Goal: Task Accomplishment & Management: Use online tool/utility

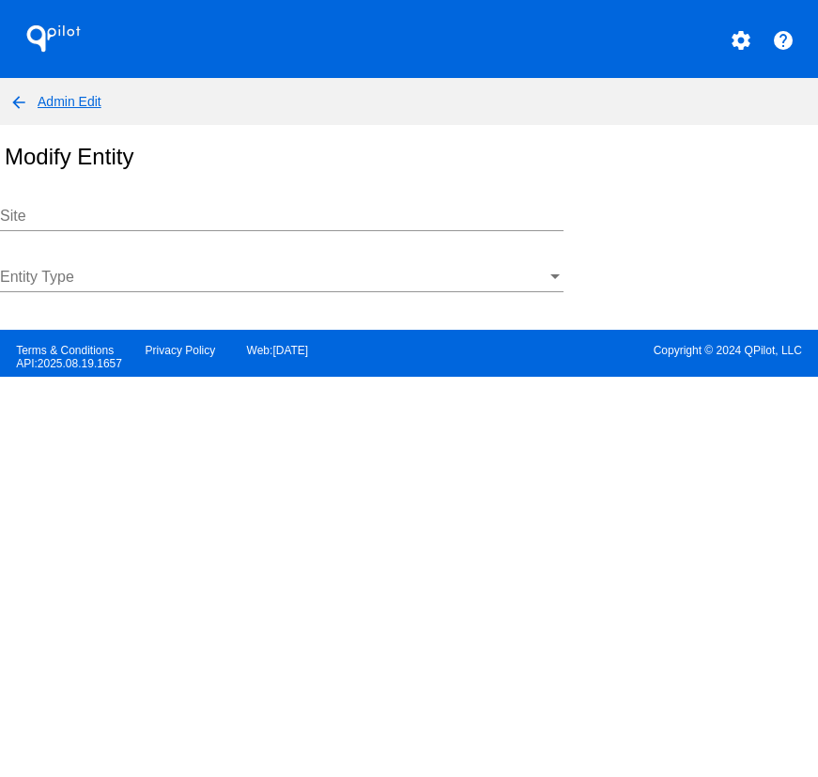
click at [163, 210] on input "Site" at bounding box center [282, 216] width 564 height 17
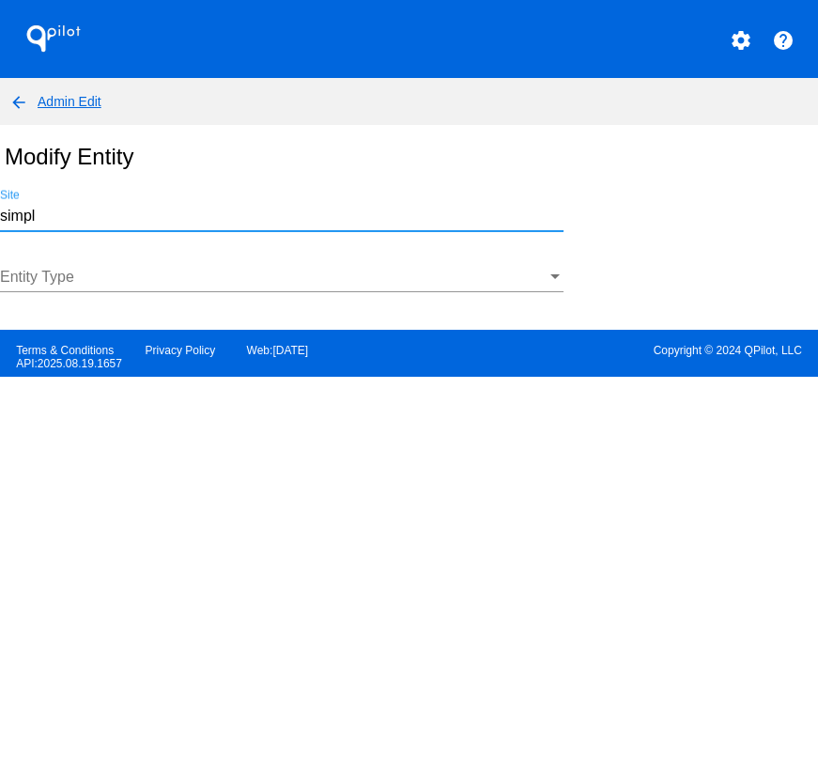
type input "simple"
drag, startPoint x: 41, startPoint y: 226, endPoint x: -34, endPoint y: 218, distance: 75.6
click at [0, 218] on html "QPilot settings help arrow_back Admin Edit Modify Entity simple Site Entity Typ…" at bounding box center [409, 388] width 818 height 777
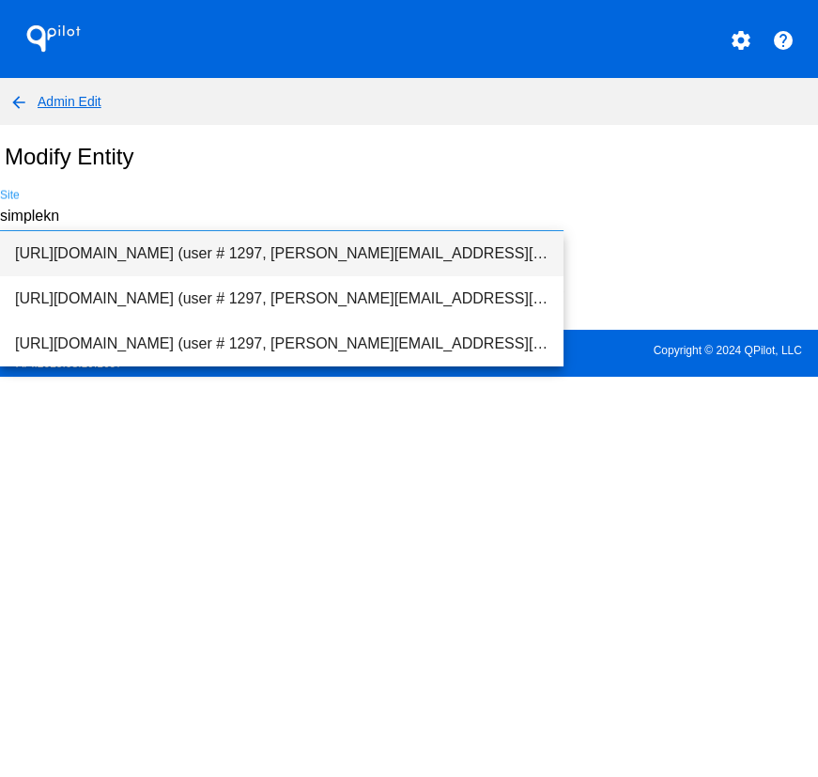
click at [102, 248] on span "[URL][DOMAIN_NAME] (user # 1297, [PERSON_NAME][EMAIL_ADDRESS][DOMAIN_NAME]) - P…" at bounding box center [282, 253] width 534 height 45
type input "[URL][DOMAIN_NAME] (user # 1297, [PERSON_NAME][EMAIL_ADDRESS][DOMAIN_NAME]) - P…"
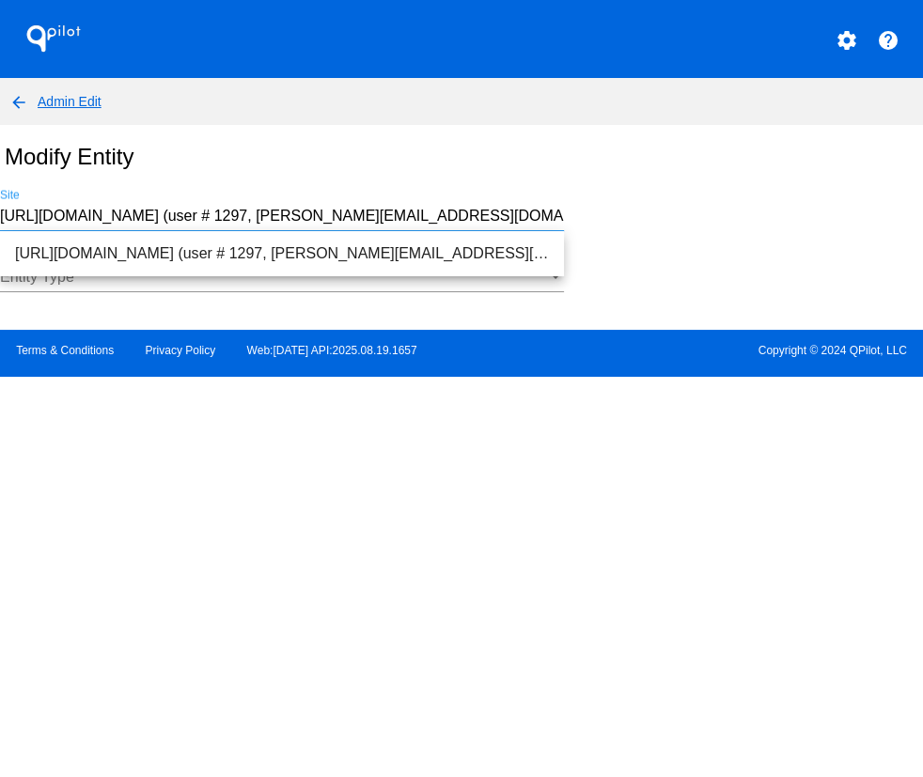
click at [135, 253] on span "[URL][DOMAIN_NAME] (user # 1297, [PERSON_NAME][EMAIL_ADDRESS][DOMAIN_NAME]) - P…" at bounding box center [282, 253] width 534 height 45
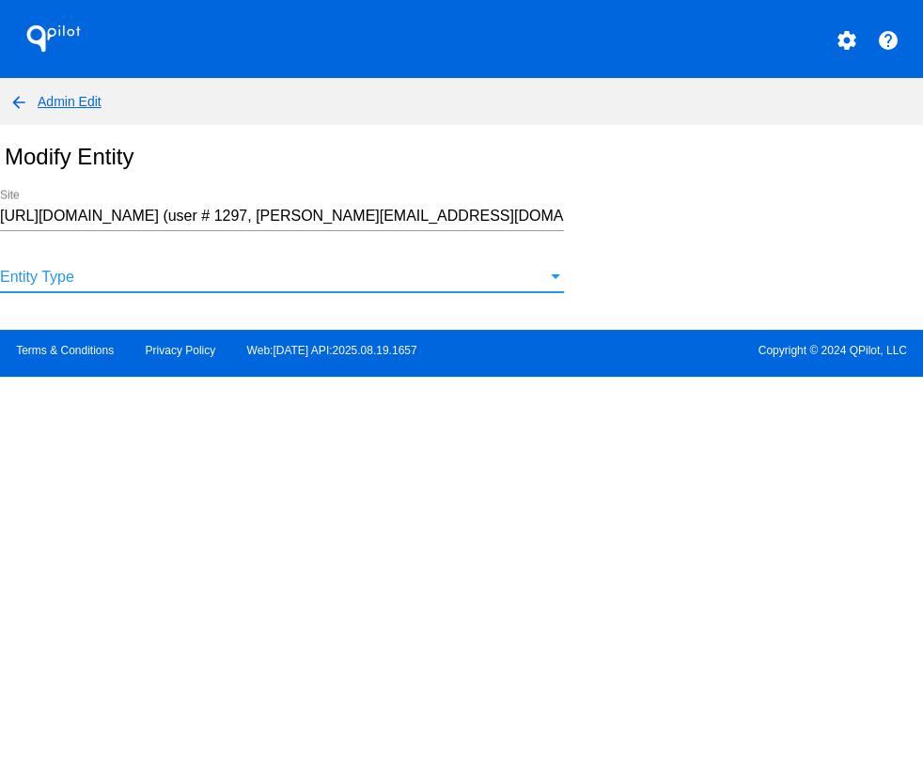
click at [105, 270] on div at bounding box center [273, 277] width 547 height 17
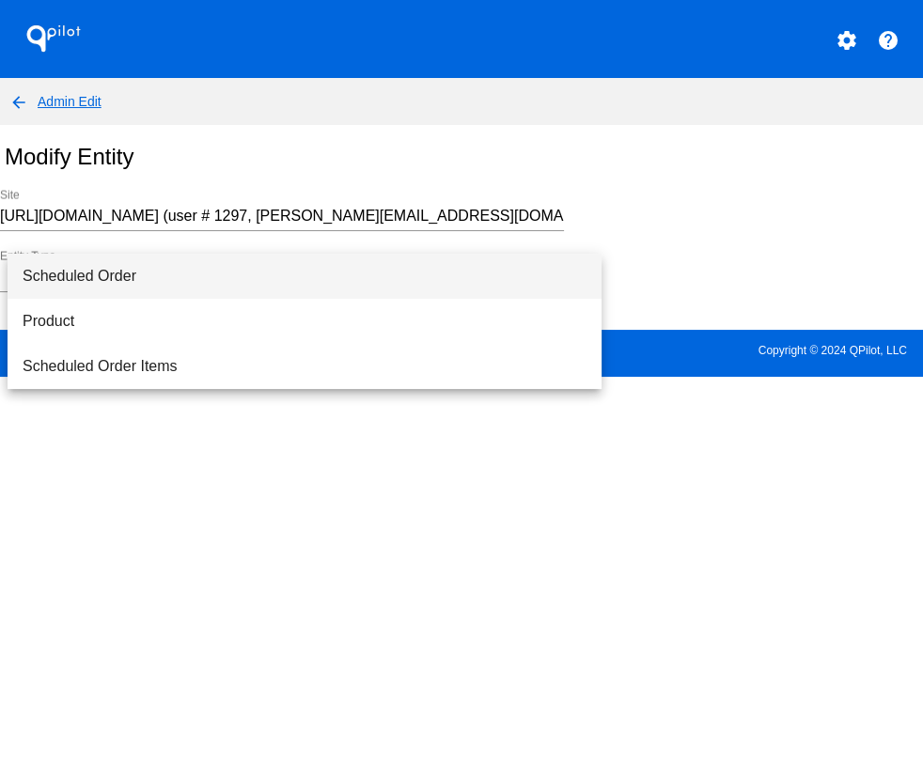
click at [687, 209] on div at bounding box center [461, 388] width 923 height 777
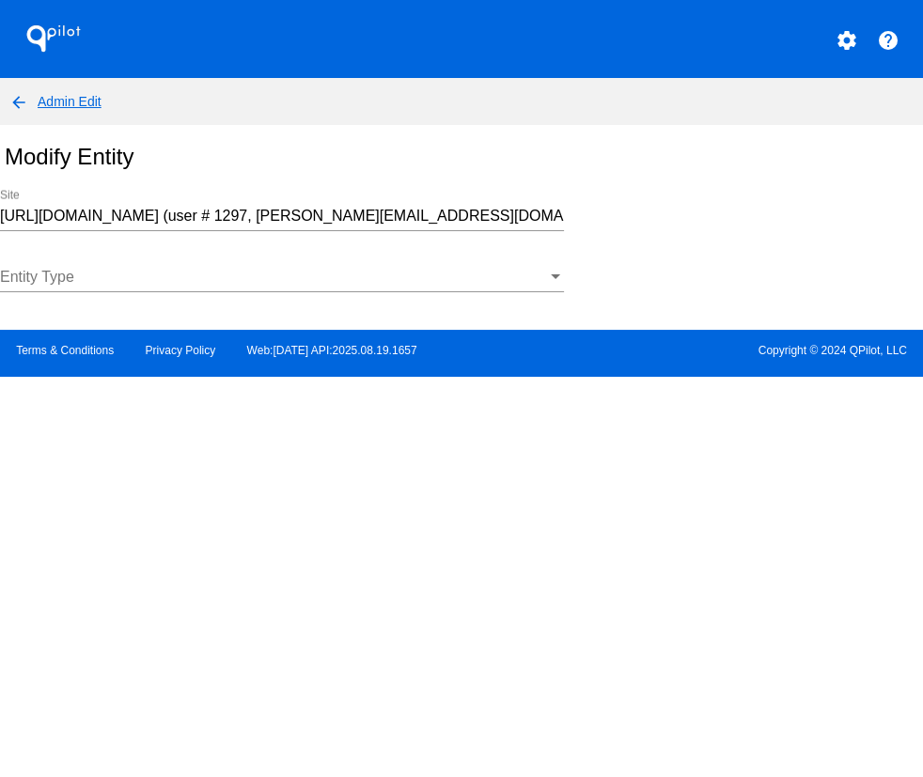
click at [413, 266] on div "Entity Type" at bounding box center [282, 271] width 564 height 42
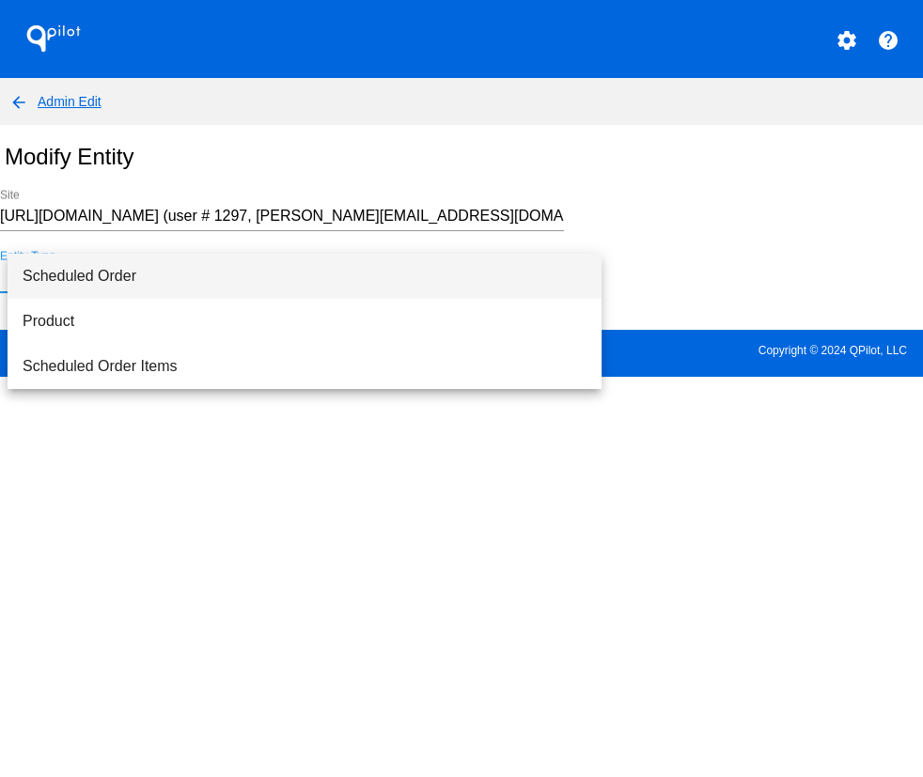
click at [122, 273] on span "Scheduled Order" at bounding box center [305, 276] width 564 height 45
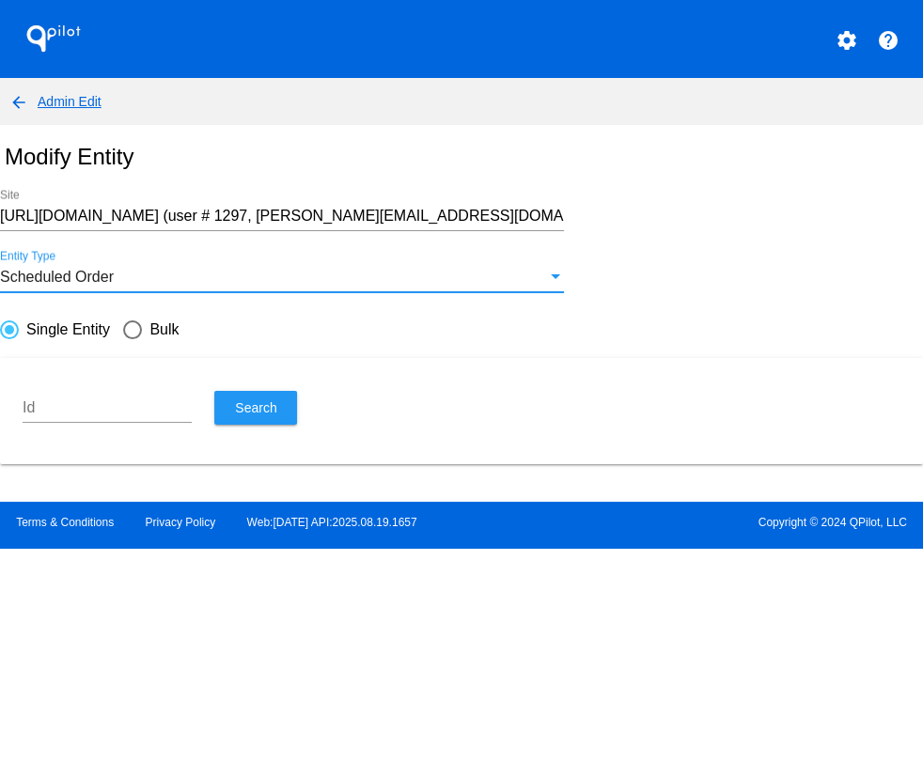
click at [92, 413] on input "Id" at bounding box center [107, 407] width 169 height 17
click at [99, 395] on div "Id" at bounding box center [107, 402] width 169 height 42
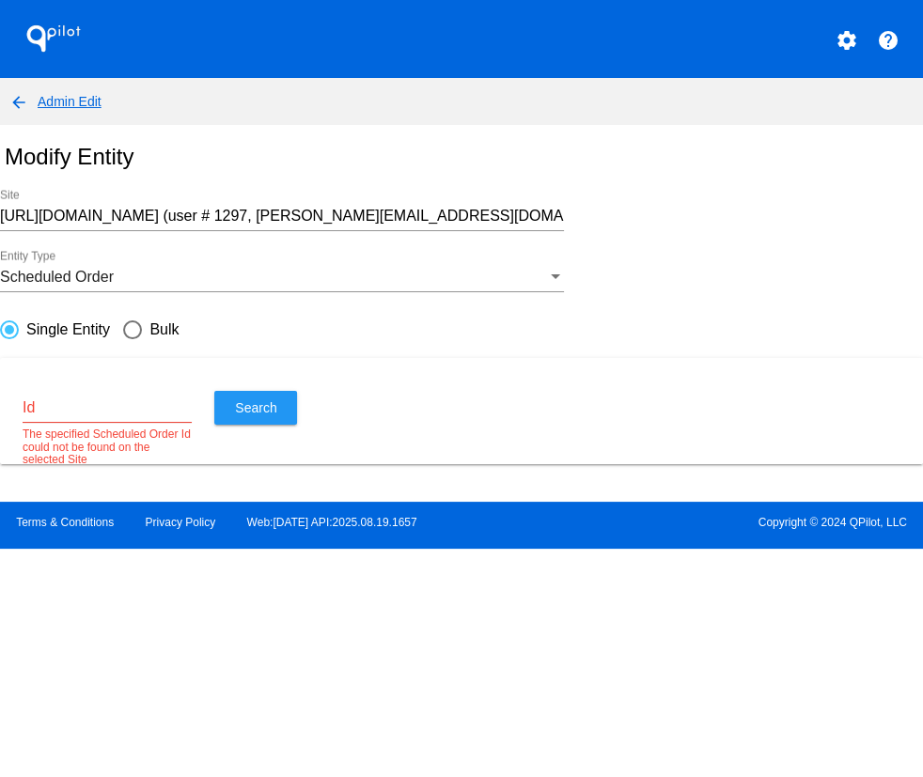
click at [98, 396] on div "Id" at bounding box center [107, 402] width 169 height 42
paste input "1001859"
type input "1001859"
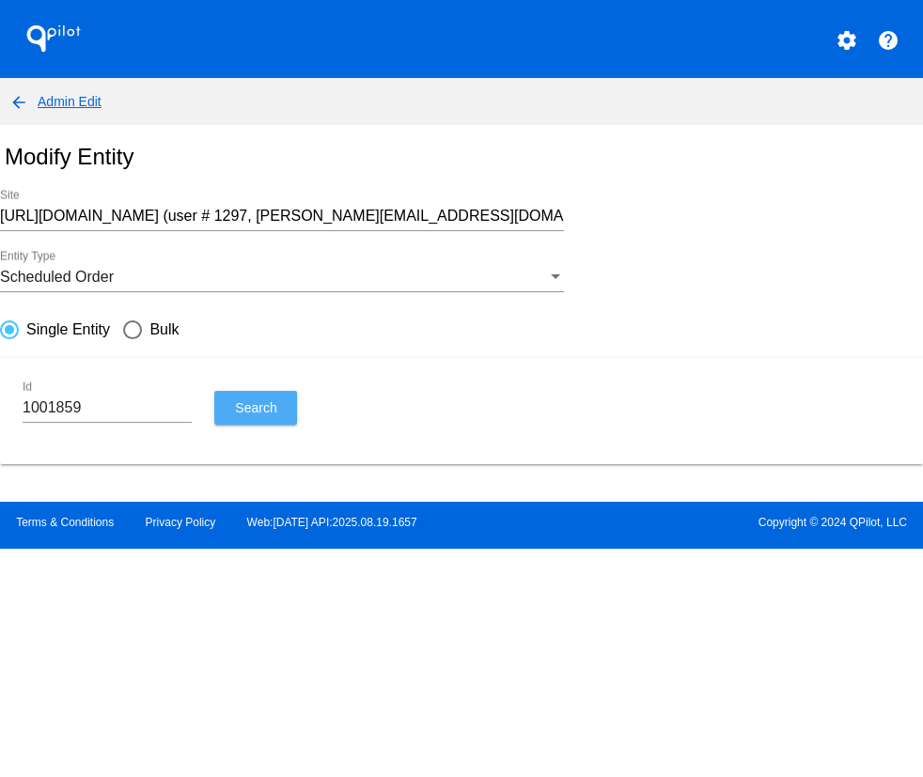
click at [257, 422] on button "Search" at bounding box center [255, 408] width 83 height 34
click at [114, 409] on input "1001859" at bounding box center [107, 407] width 169 height 17
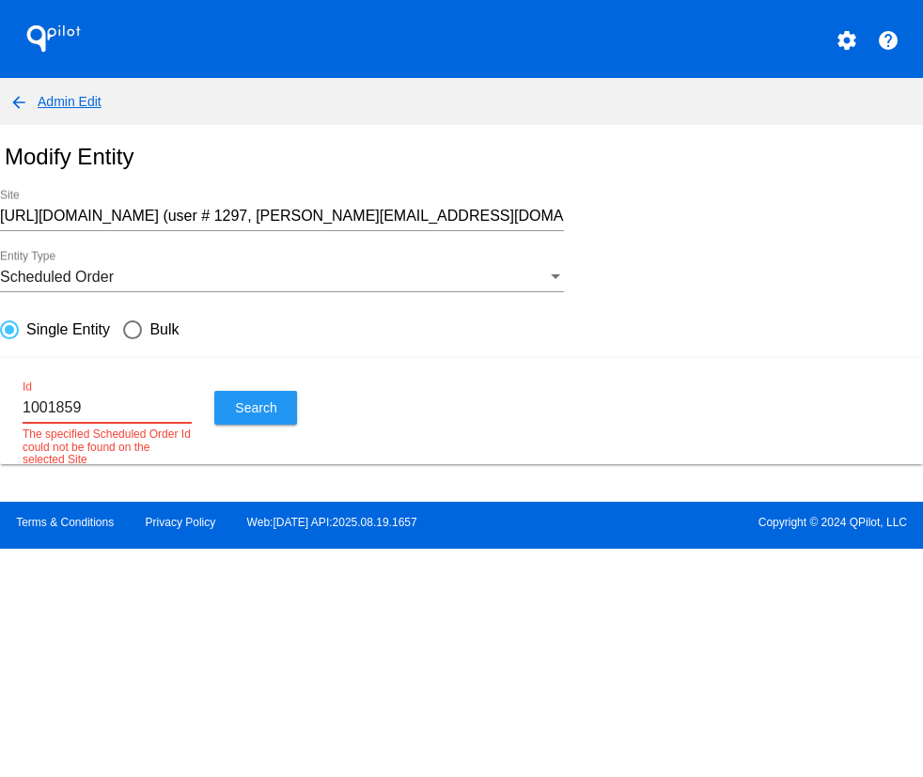
click at [190, 209] on input "[URL][DOMAIN_NAME] (user # 1297, [PERSON_NAME][EMAIL_ADDRESS][DOMAIN_NAME]) - P…" at bounding box center [282, 216] width 564 height 17
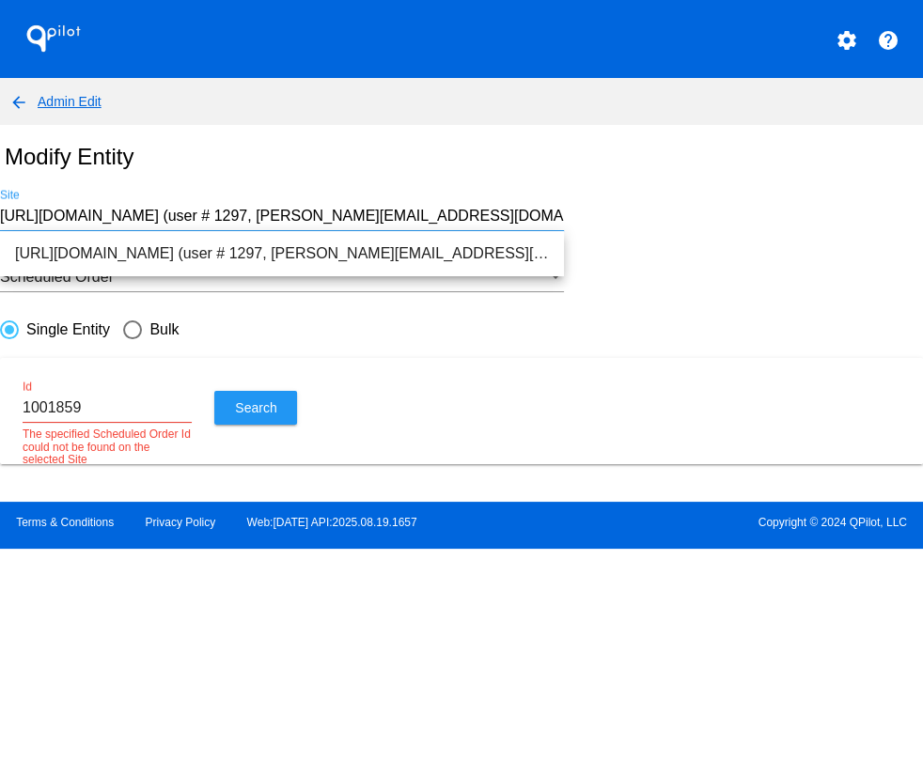
click at [190, 209] on input "[URL][DOMAIN_NAME] (user # 1297, [PERSON_NAME][EMAIL_ADDRESS][DOMAIN_NAME]) - P…" at bounding box center [282, 216] width 564 height 17
click at [660, 260] on div "Scheduled Order Entity Type" at bounding box center [461, 280] width 923 height 61
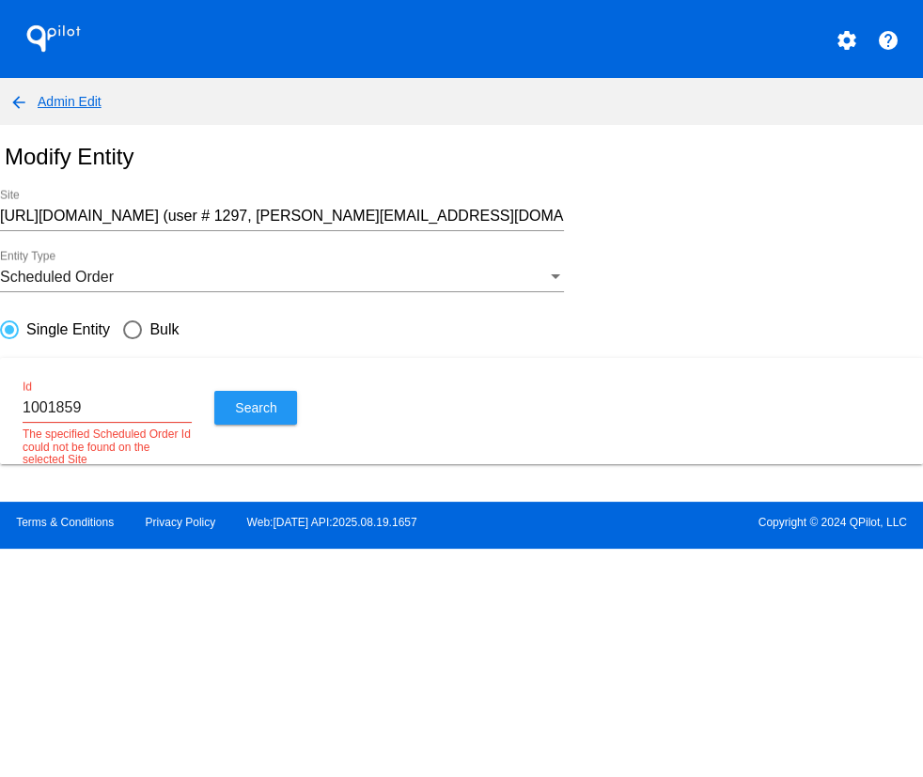
drag, startPoint x: 2, startPoint y: 623, endPoint x: 65, endPoint y: 505, distance: 134.1
click at [2, 623] on body "QPilot settings help arrow_back Admin Edit Modify Entity [URL][DOMAIN_NAME] (us…" at bounding box center [461, 388] width 923 height 777
drag, startPoint x: 91, startPoint y: 413, endPoint x: 2, endPoint y: 414, distance: 89.3
click at [0, 413] on mat-card "1001859 Id The specified Scheduled Order Id could not be found on the selected …" at bounding box center [461, 411] width 923 height 106
drag, startPoint x: 656, startPoint y: 259, endPoint x: 599, endPoint y: 163, distance: 112.5
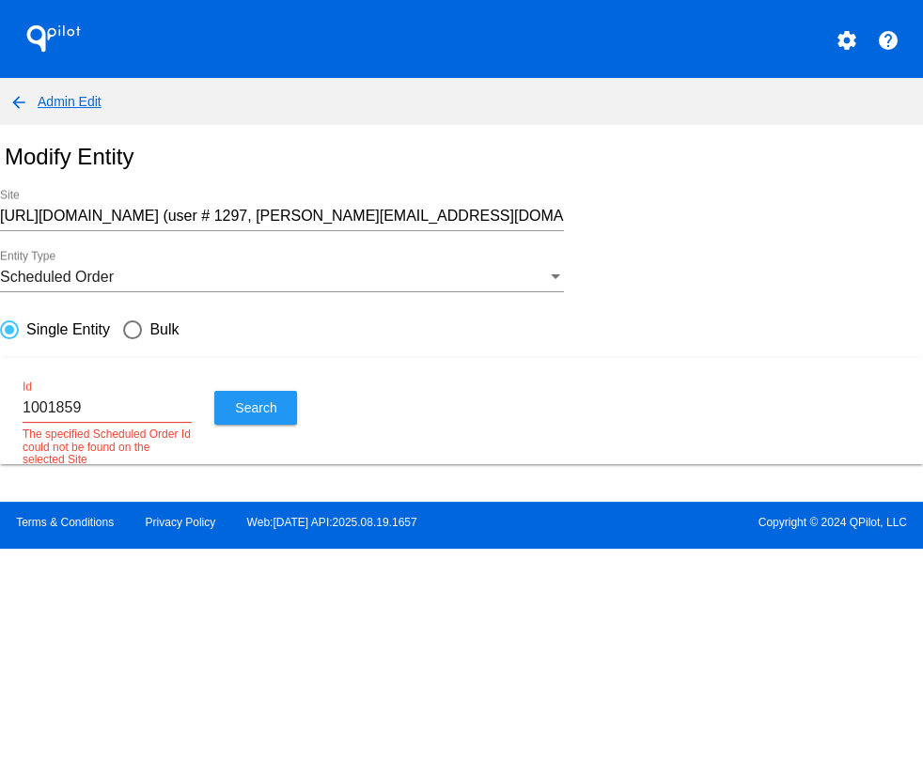
click at [657, 254] on div "Scheduled Order Entity Type" at bounding box center [461, 280] width 923 height 61
